Goal: Find specific page/section: Find specific page/section

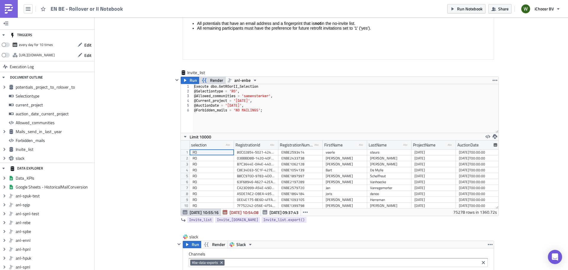
scroll to position [1862, 0]
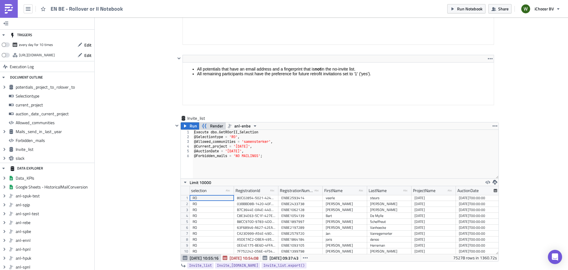
click at [74, 8] on span "EN BE - Rollover or II Notebook" at bounding box center [87, 8] width 73 height 7
click at [23, 9] on div "EN BE - Rollover or II Notebook" at bounding box center [63, 8] width 126 height 17
click at [30, 9] on icon "button" at bounding box center [28, 9] width 5 height 4
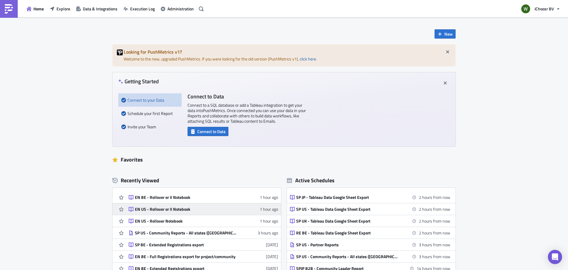
click at [161, 206] on div "EN US - Rollover or II Notebook" at bounding box center [187, 208] width 104 height 5
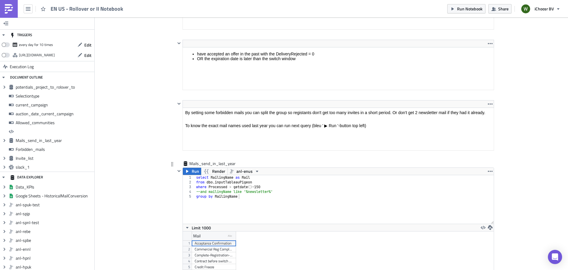
scroll to position [1391, 0]
